Goal: Find specific page/section: Find specific page/section

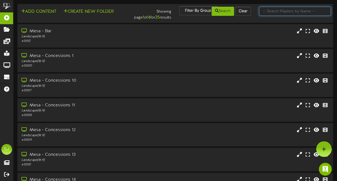
click at [290, 10] on input "text" at bounding box center [295, 11] width 72 height 9
click at [284, 10] on input "theater" at bounding box center [295, 11] width 72 height 9
type input "theater"
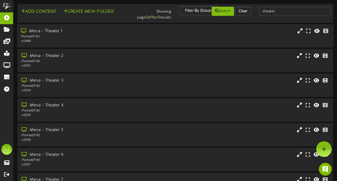
click at [97, 38] on div "Portrait ( 9:16 )" at bounding box center [83, 36] width 124 height 5
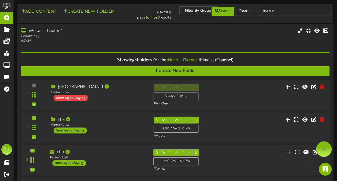
click at [119, 159] on div "Portrait ( 9:16 )" at bounding box center [98, 157] width 96 height 5
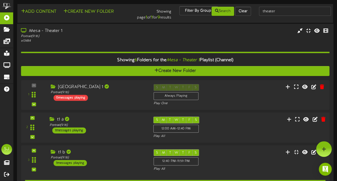
click at [121, 130] on div "t1 a Portrait ( 9:16 ) 1 messages playing" at bounding box center [97, 124] width 104 height 17
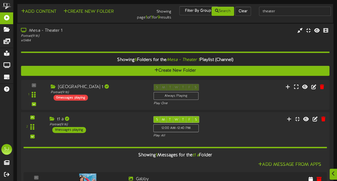
scroll to position [156, 0]
